Goal: Transaction & Acquisition: Purchase product/service

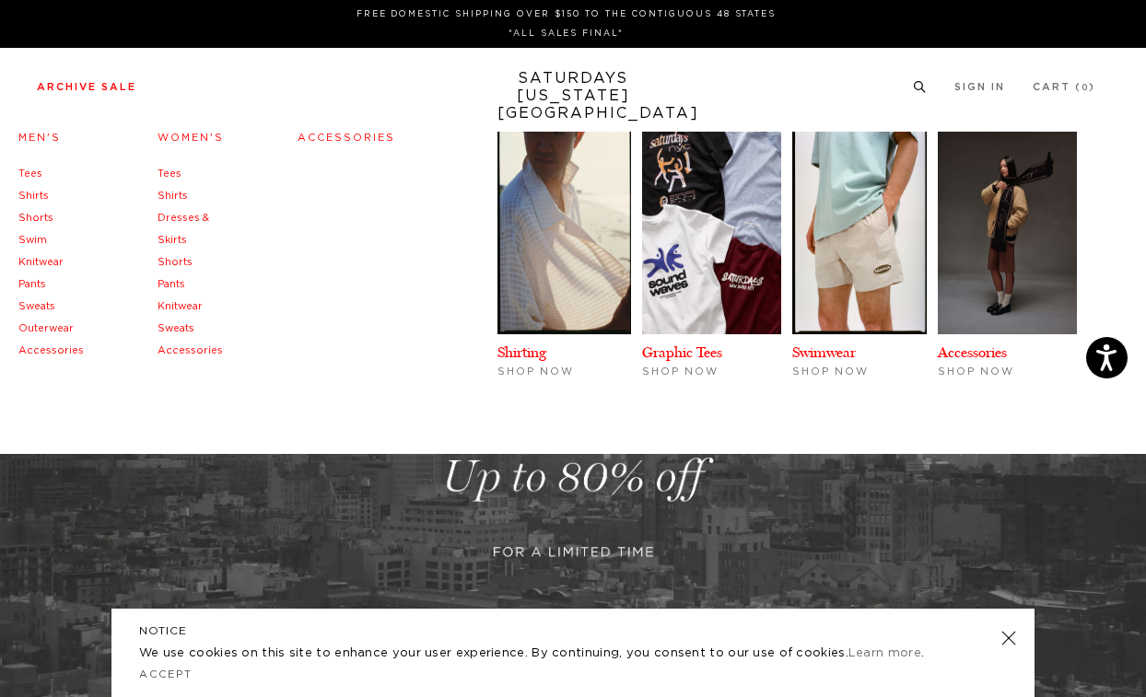
click at [31, 193] on link "Shirts" at bounding box center [33, 196] width 30 height 10
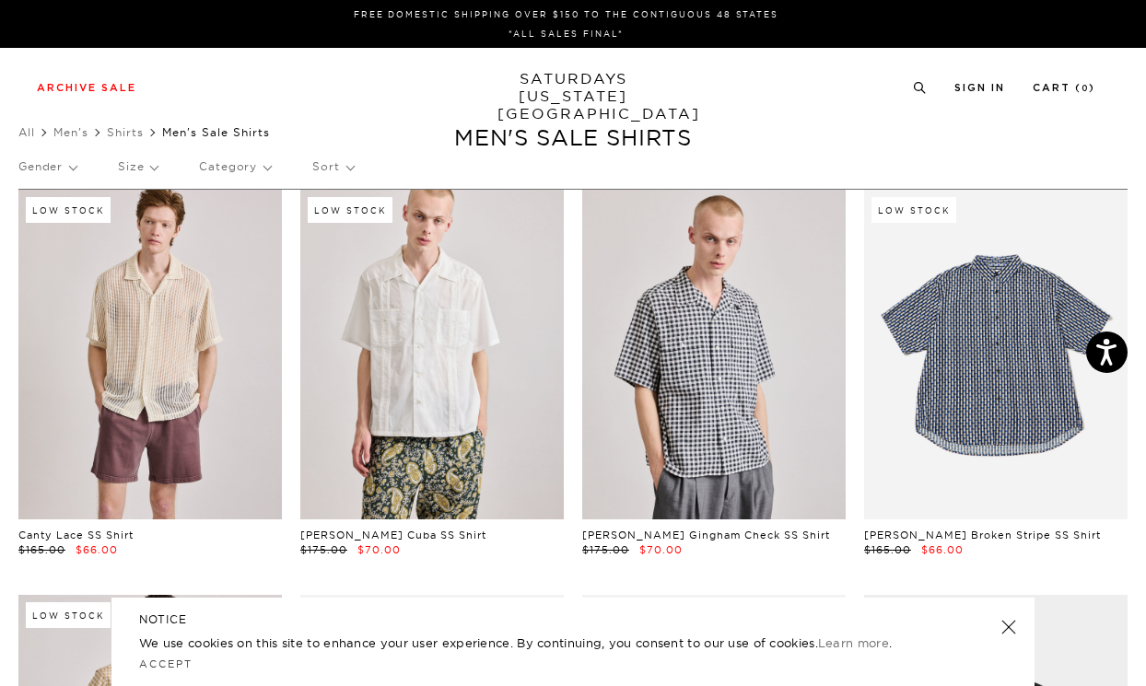
click at [1009, 626] on link at bounding box center [1009, 627] width 26 height 26
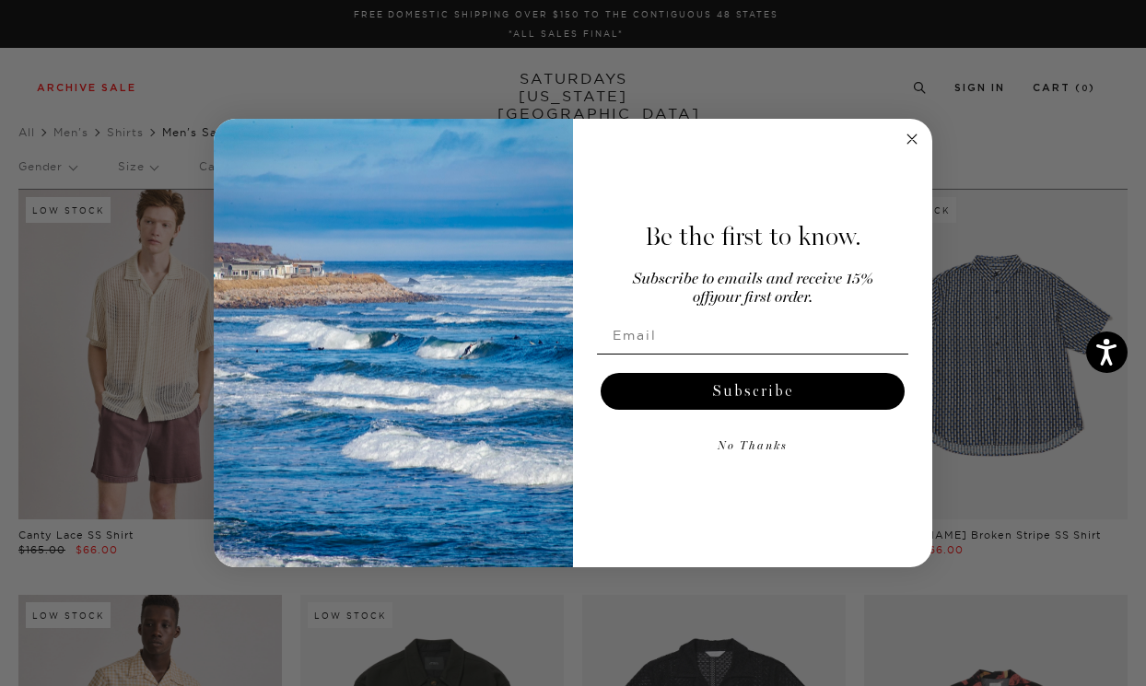
click at [908, 139] on circle "Close dialog" at bounding box center [912, 138] width 21 height 21
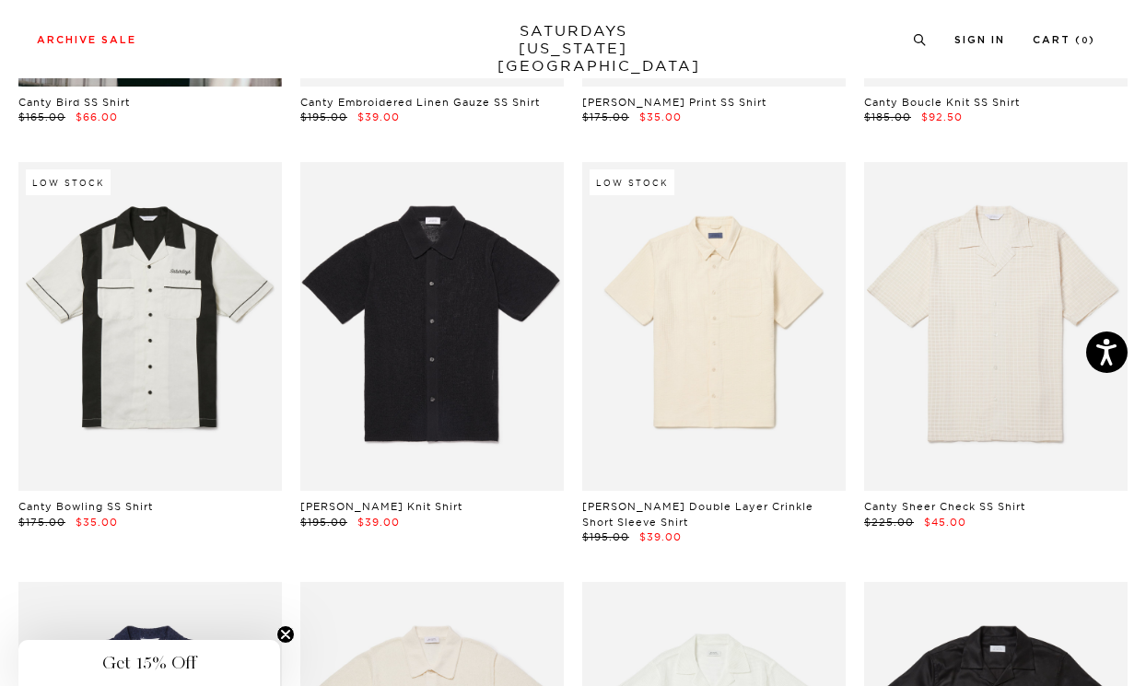
scroll to position [2054, 0]
